Goal: Information Seeking & Learning: Learn about a topic

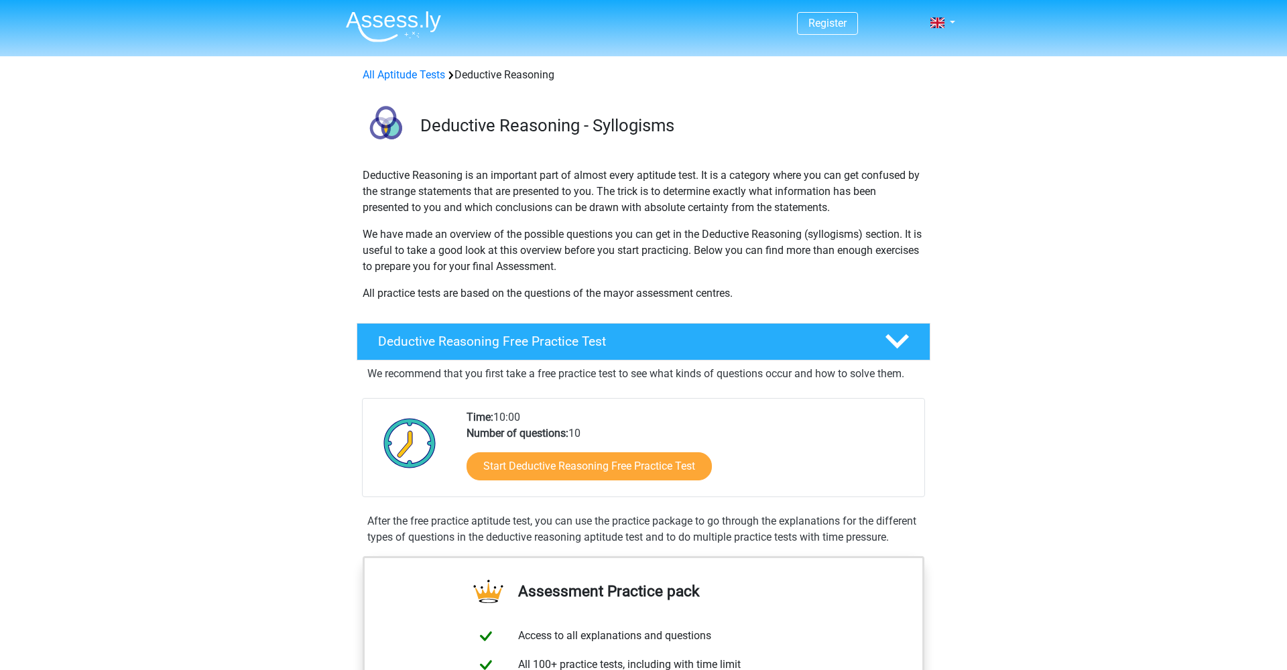
scroll to position [249, 0]
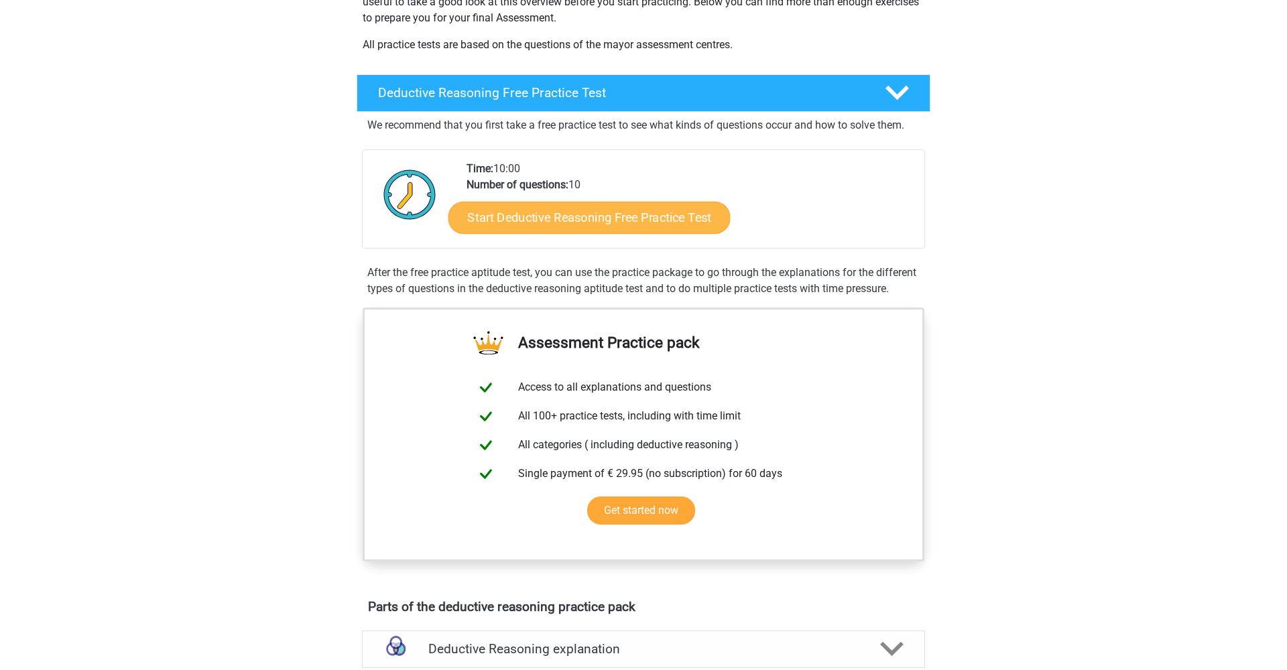
click at [623, 223] on link "Start Deductive Reasoning Free Practice Test" at bounding box center [590, 217] width 282 height 32
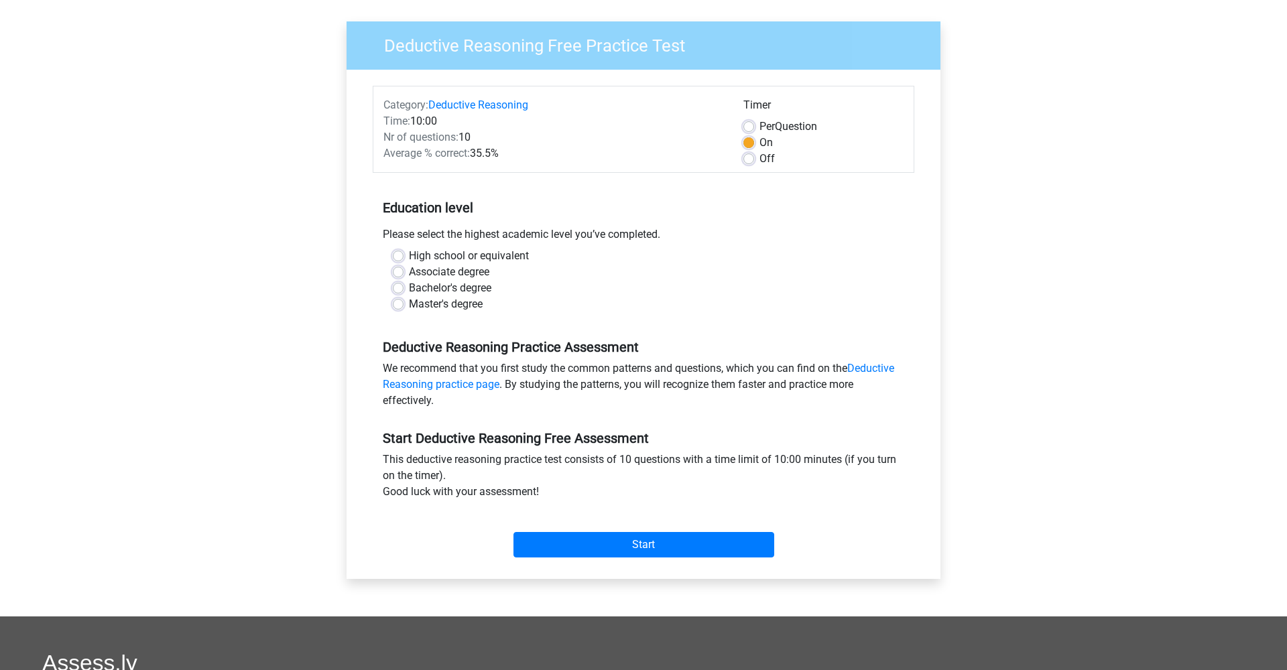
scroll to position [180, 0]
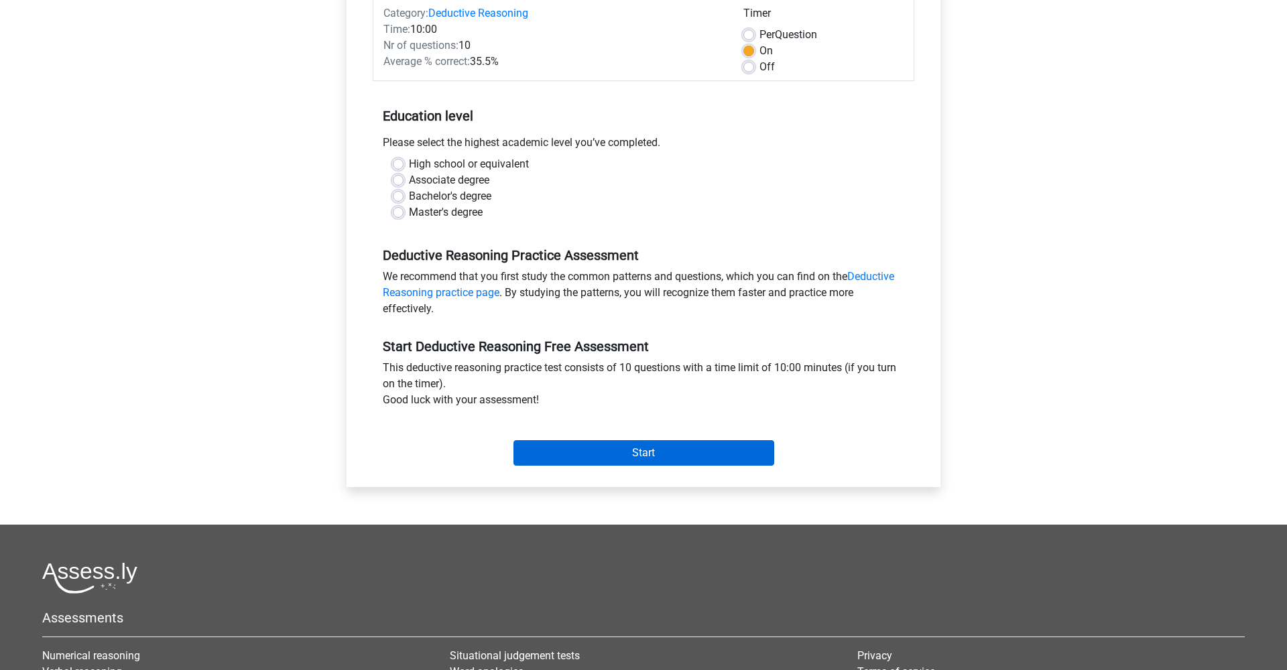
click at [647, 454] on input "Start" at bounding box center [644, 452] width 261 height 25
click at [409, 212] on label "Master's degree" at bounding box center [446, 212] width 74 height 16
click at [396, 212] on input "Master's degree" at bounding box center [398, 210] width 11 height 13
radio input "true"
click at [640, 454] on input "Start" at bounding box center [644, 452] width 261 height 25
